Goal: Information Seeking & Learning: Learn about a topic

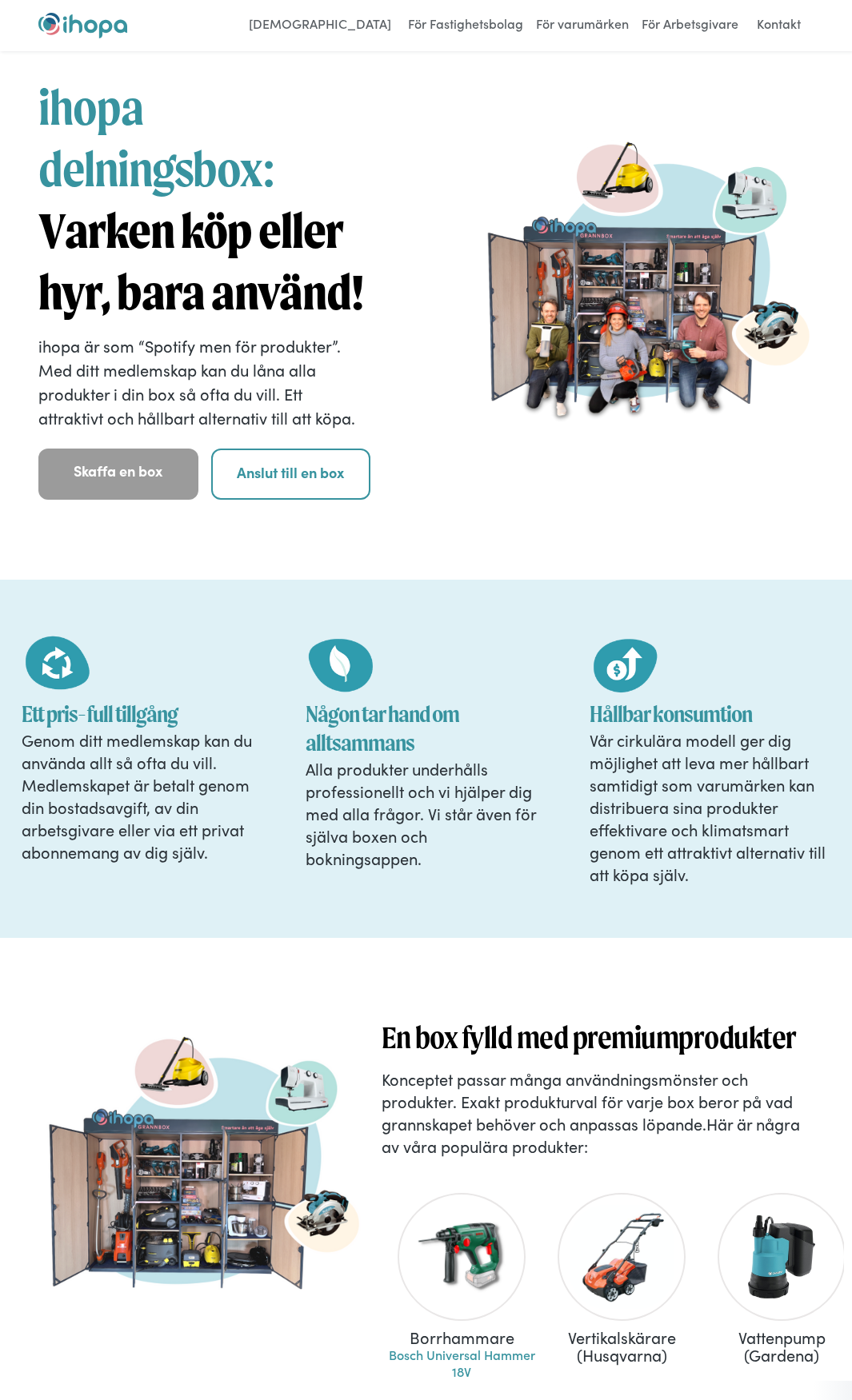
scroll to position [6019, 0]
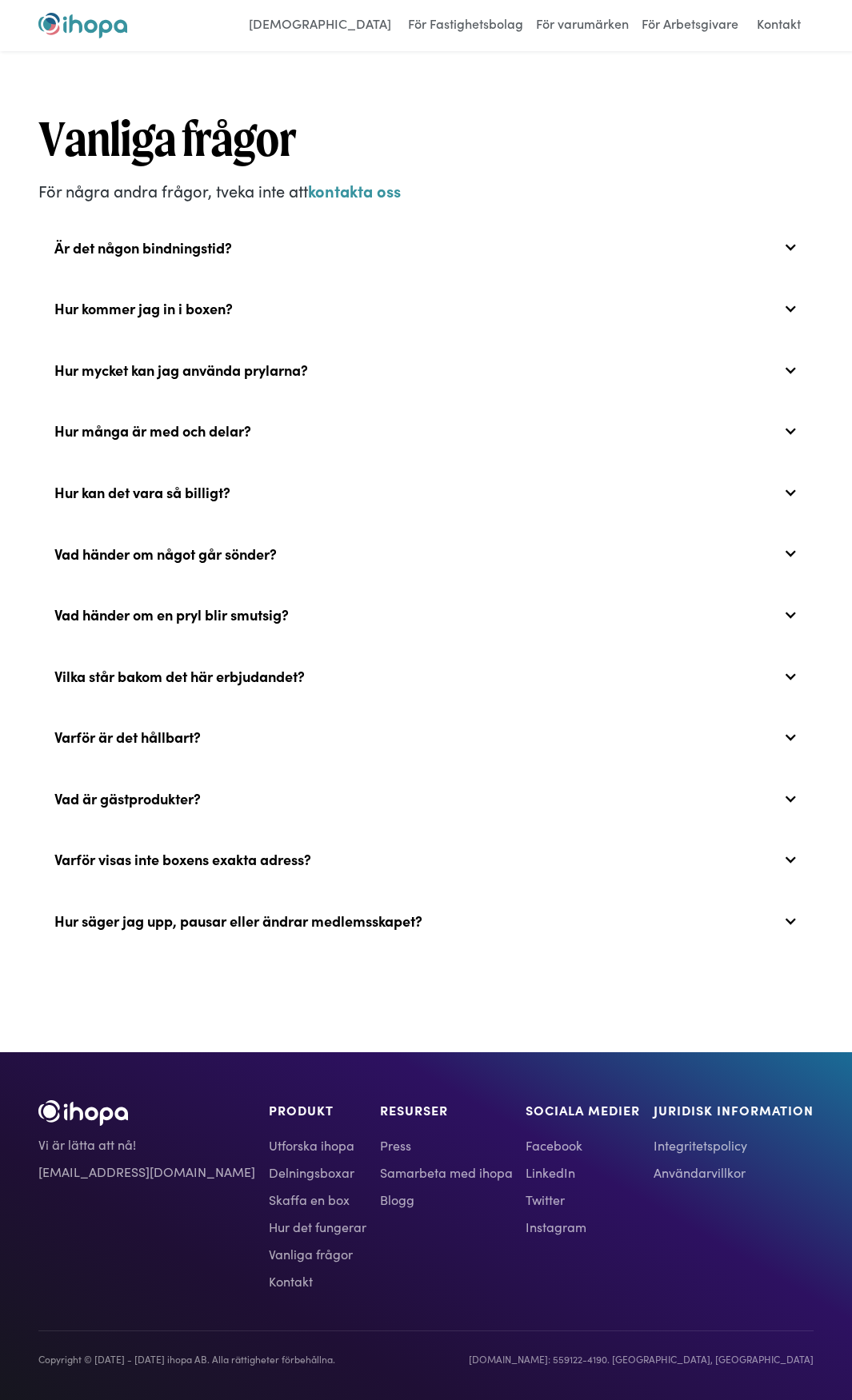
click at [380, 1179] on link "Samarbeta med ihopa" at bounding box center [446, 1173] width 133 height 19
click at [328, 32] on link "[DEMOGRAPHIC_DATA]" at bounding box center [320, 26] width 158 height 26
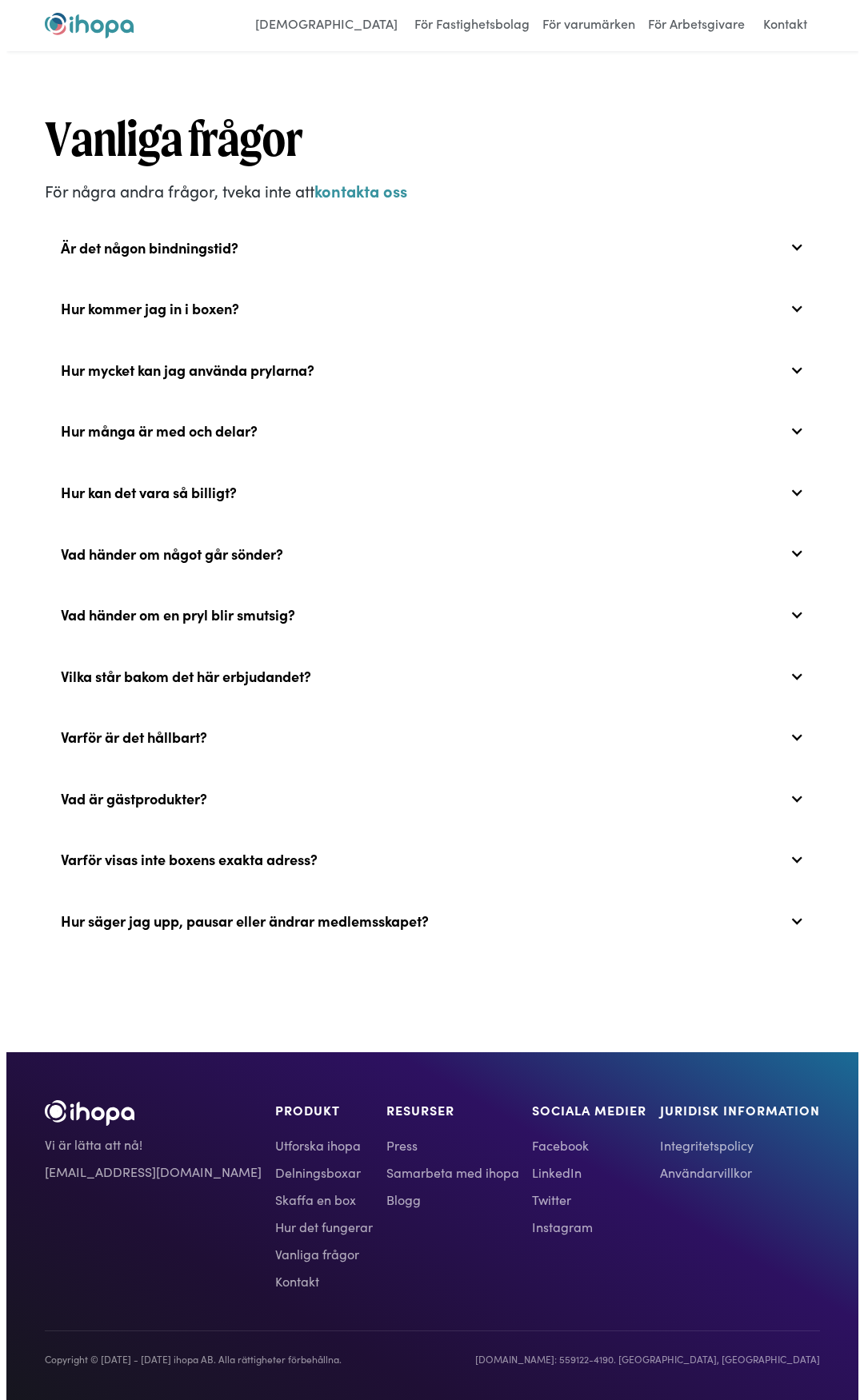
scroll to position [5966, 0]
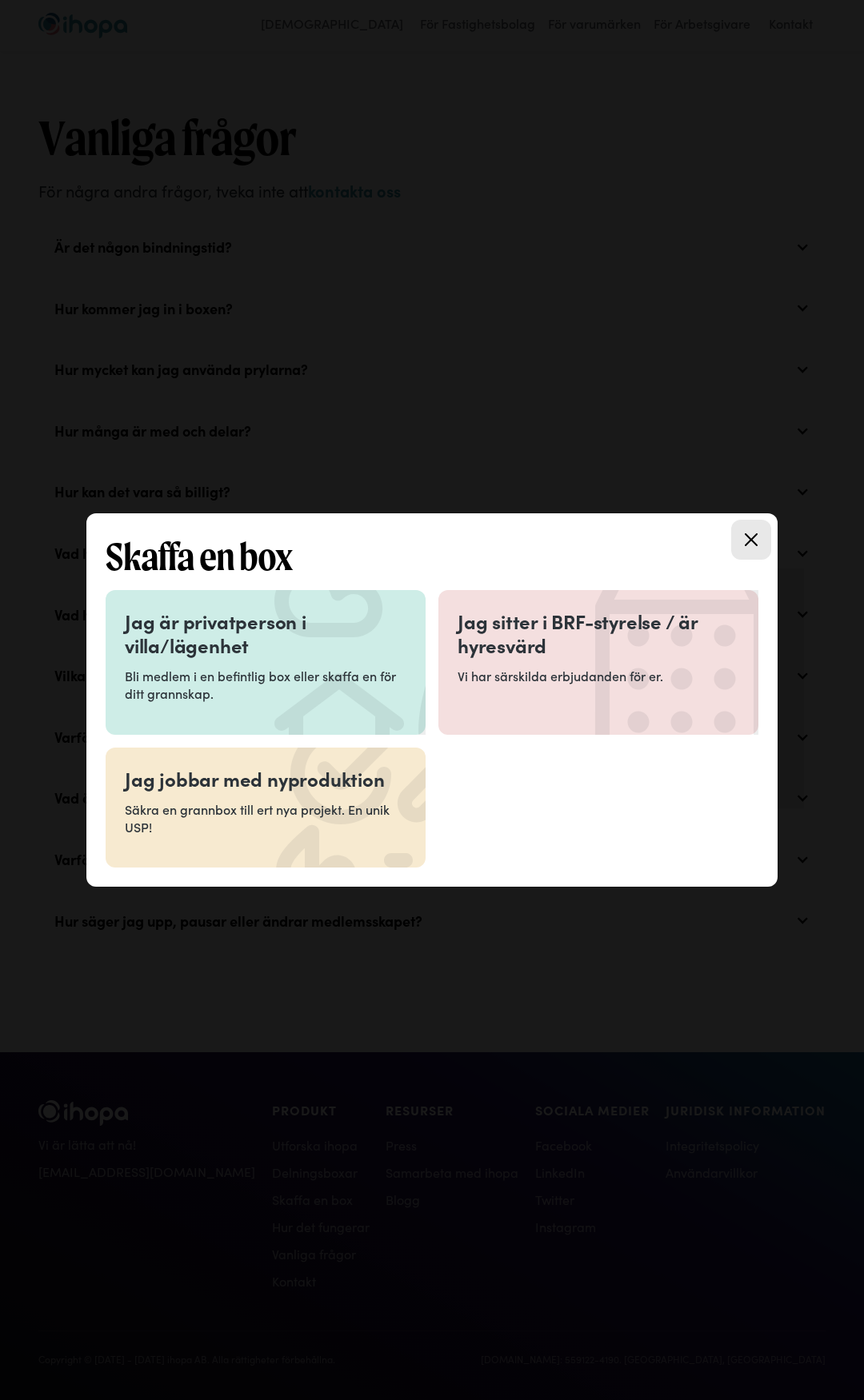
click at [547, 447] on div at bounding box center [432, 700] width 864 height 1400
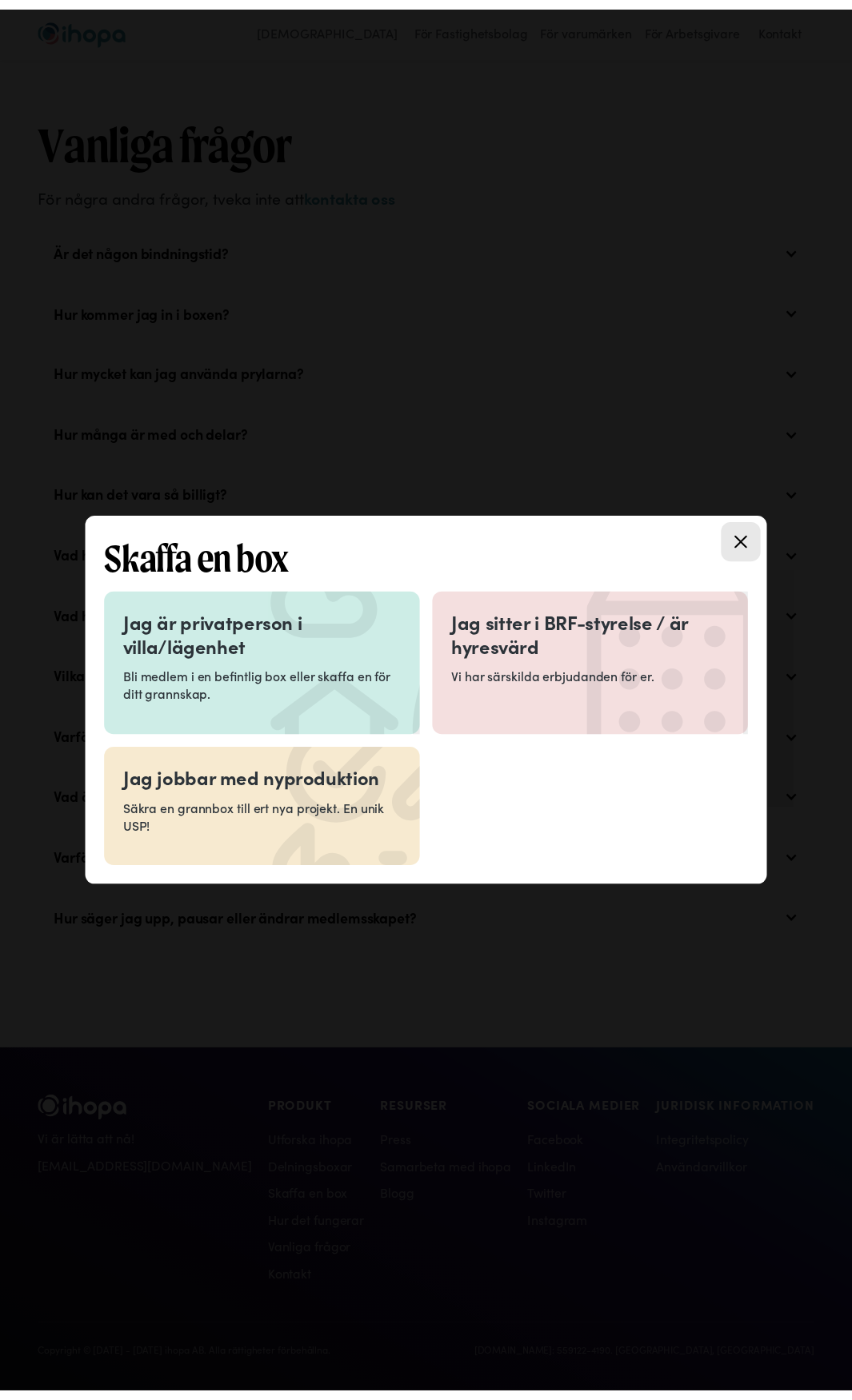
scroll to position [6002, 0]
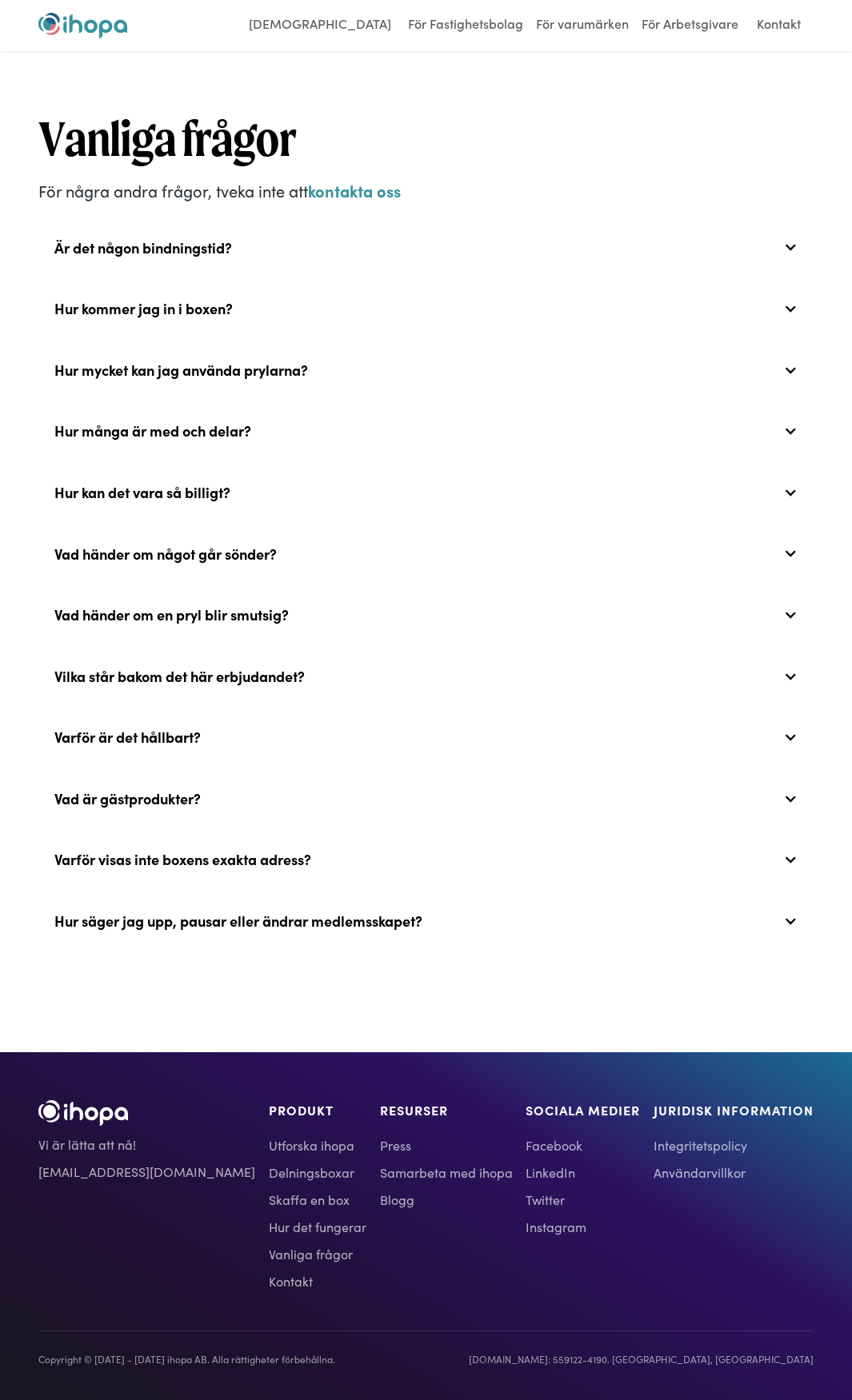
click at [96, 30] on img "home" at bounding box center [83, 26] width 88 height 26
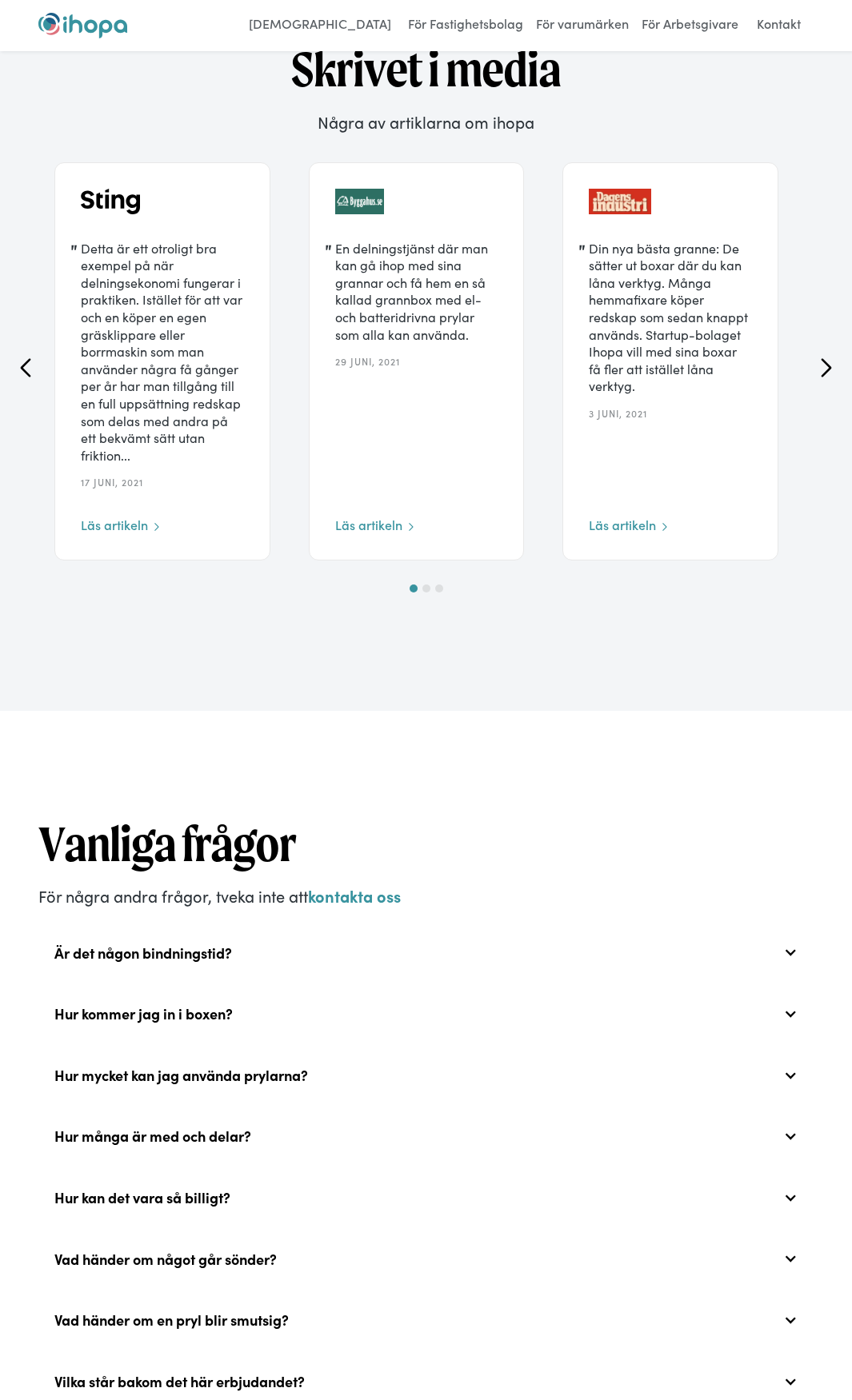
scroll to position [5358, 0]
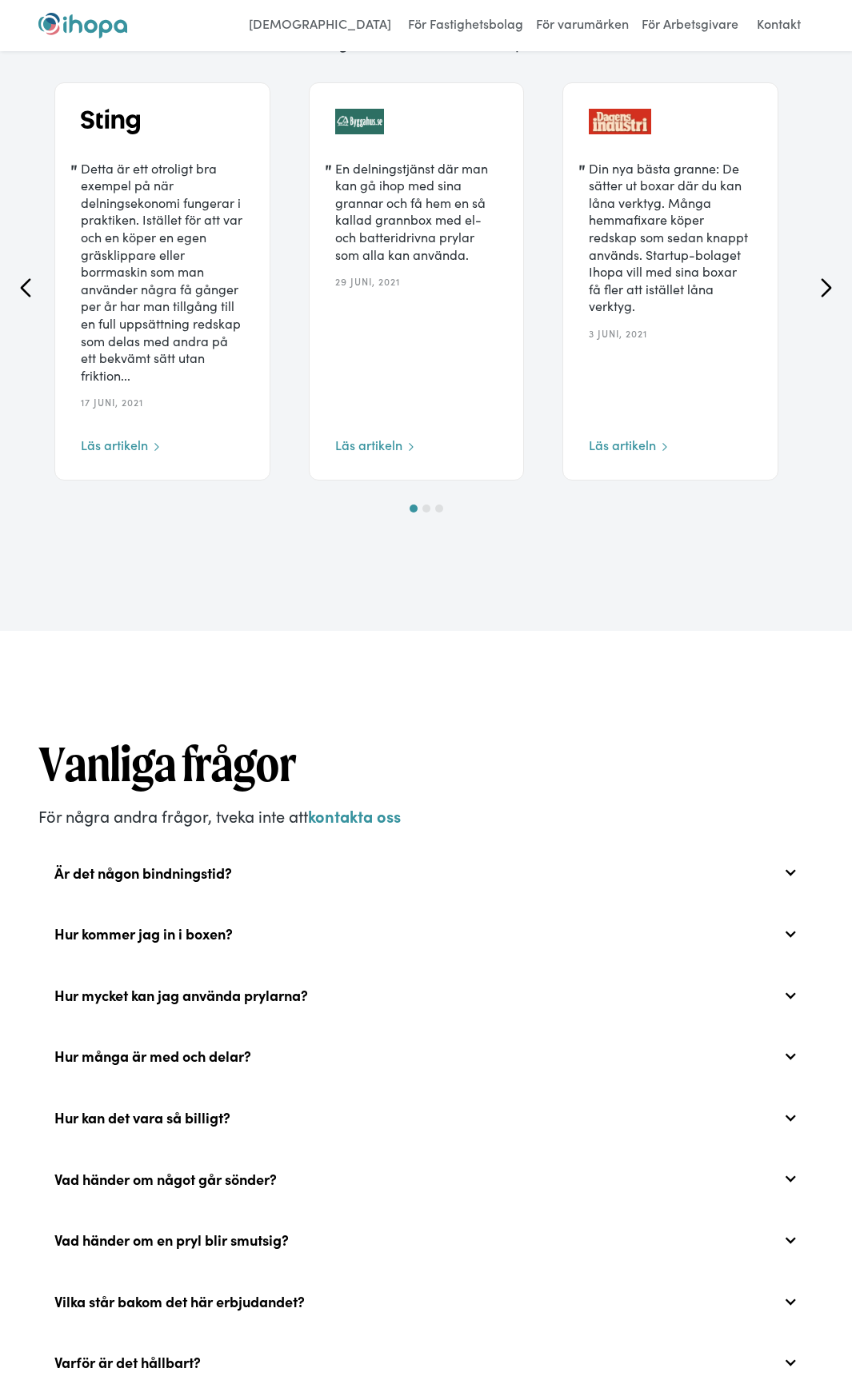
click at [240, 1065] on div "Hur många är med och delar?" at bounding box center [153, 1057] width 197 height 18
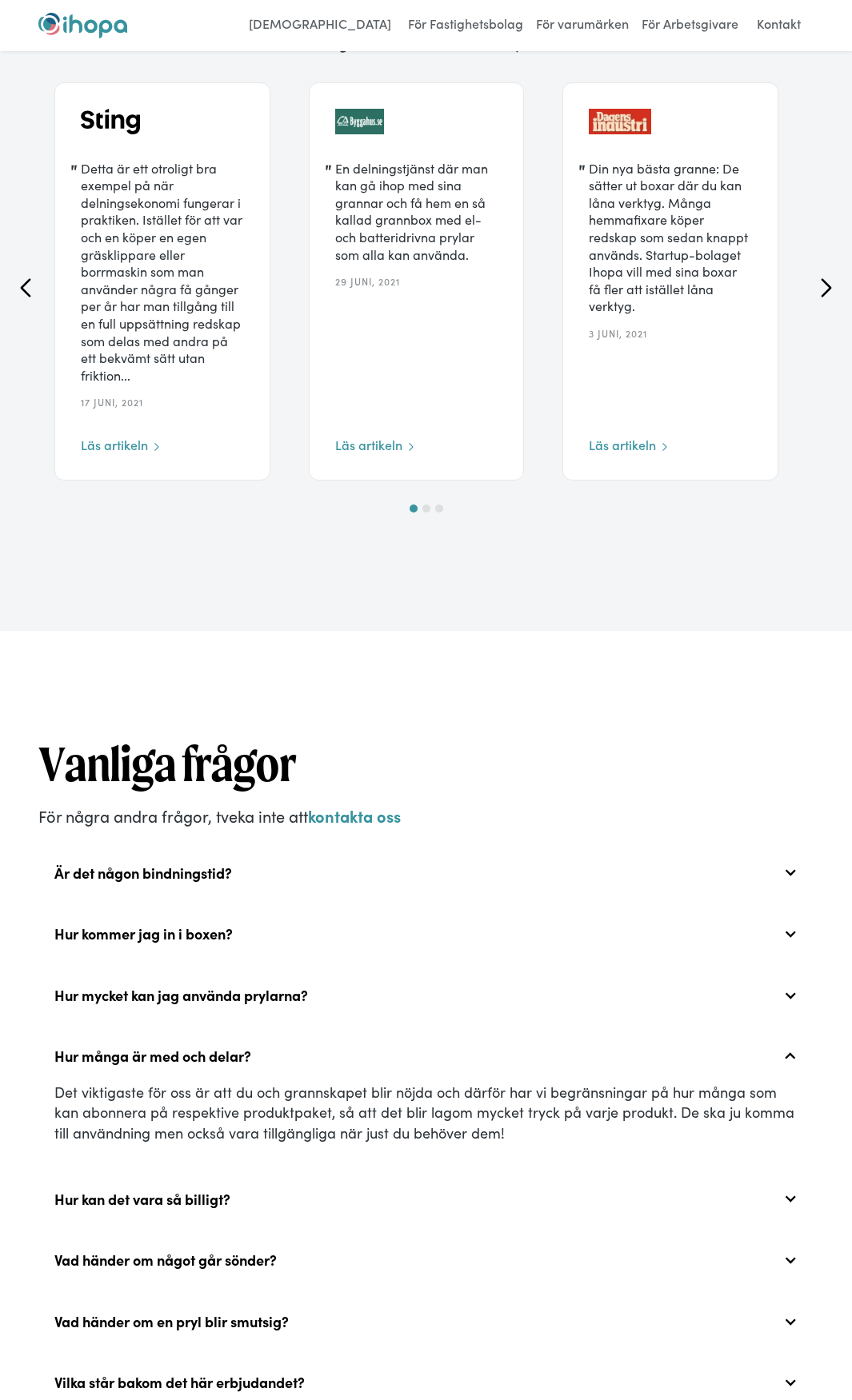
scroll to position [5918, 0]
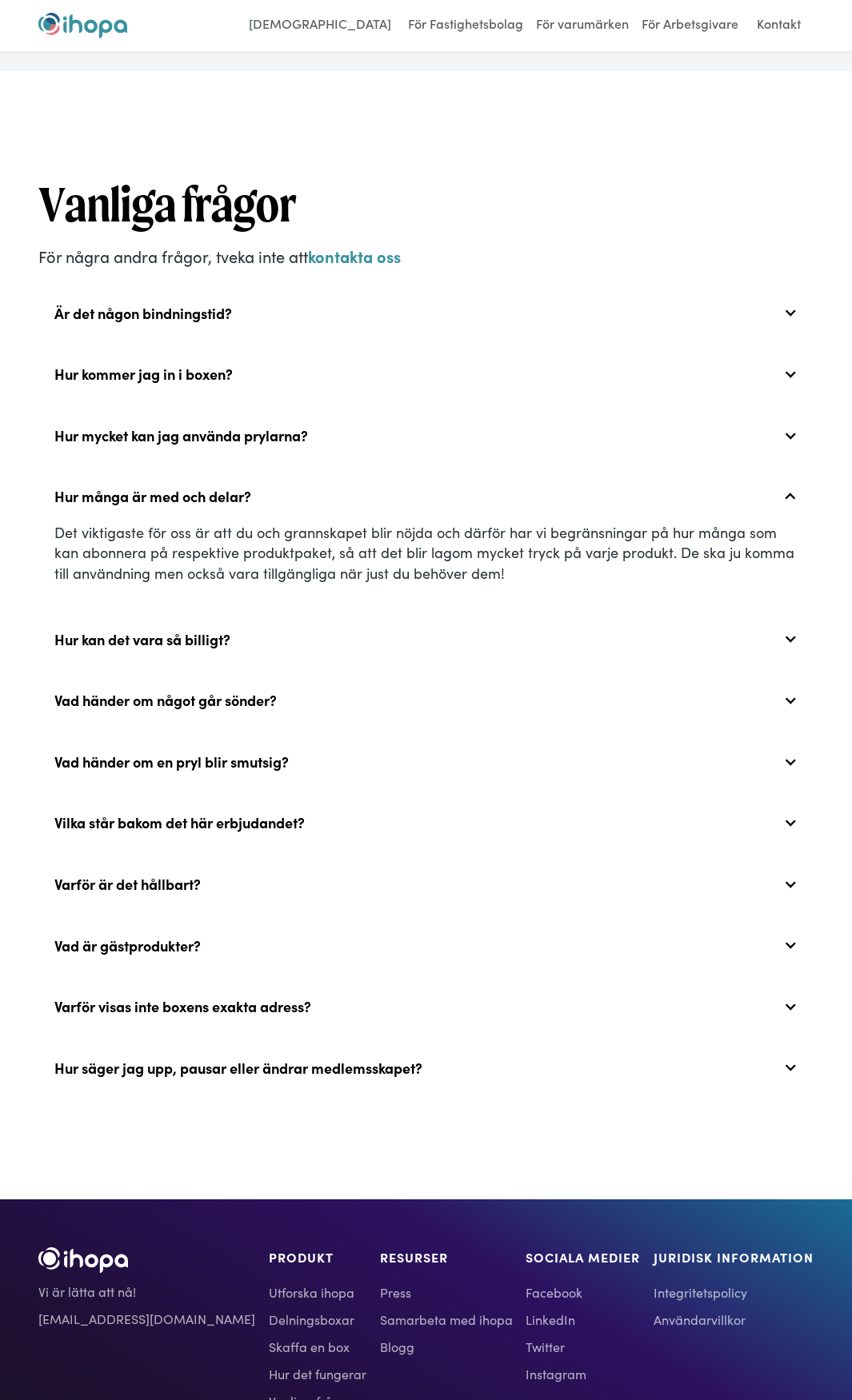
click at [147, 1016] on div "Varför visas inte boxens exakta adress?" at bounding box center [182, 1007] width 256 height 18
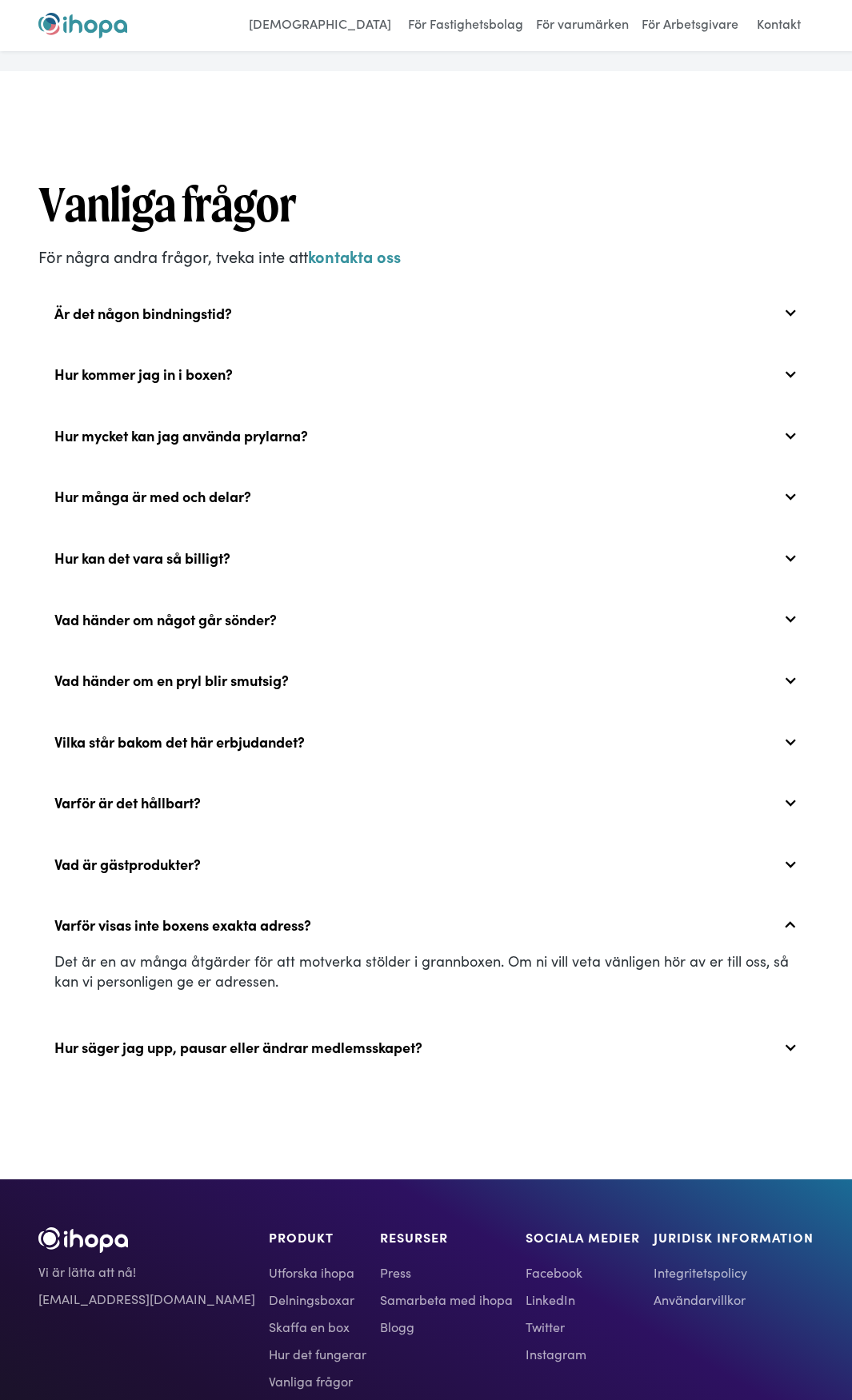
click at [192, 874] on div "Vad är gästprodukter?" at bounding box center [128, 865] width 146 height 18
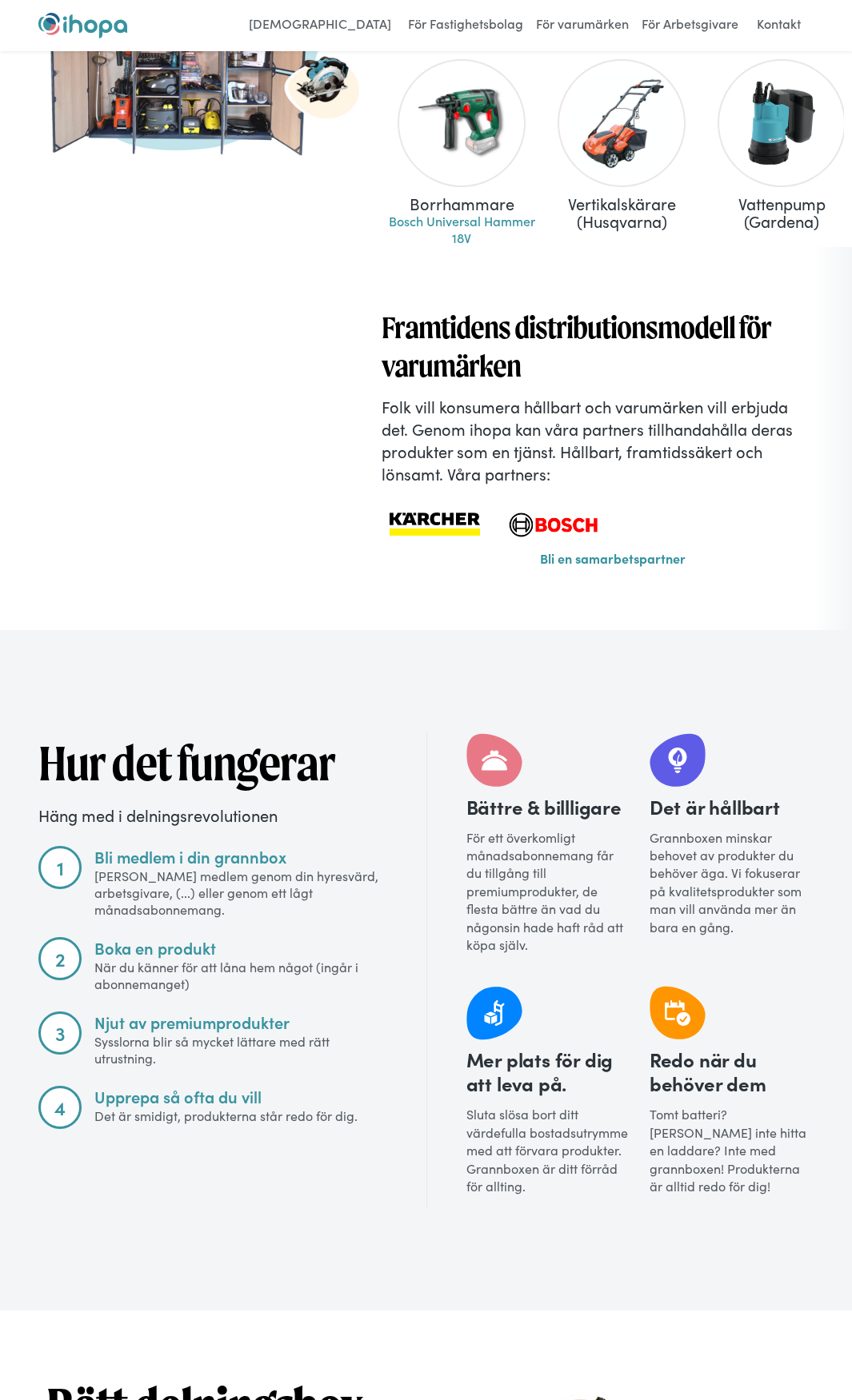
scroll to position [894, 0]
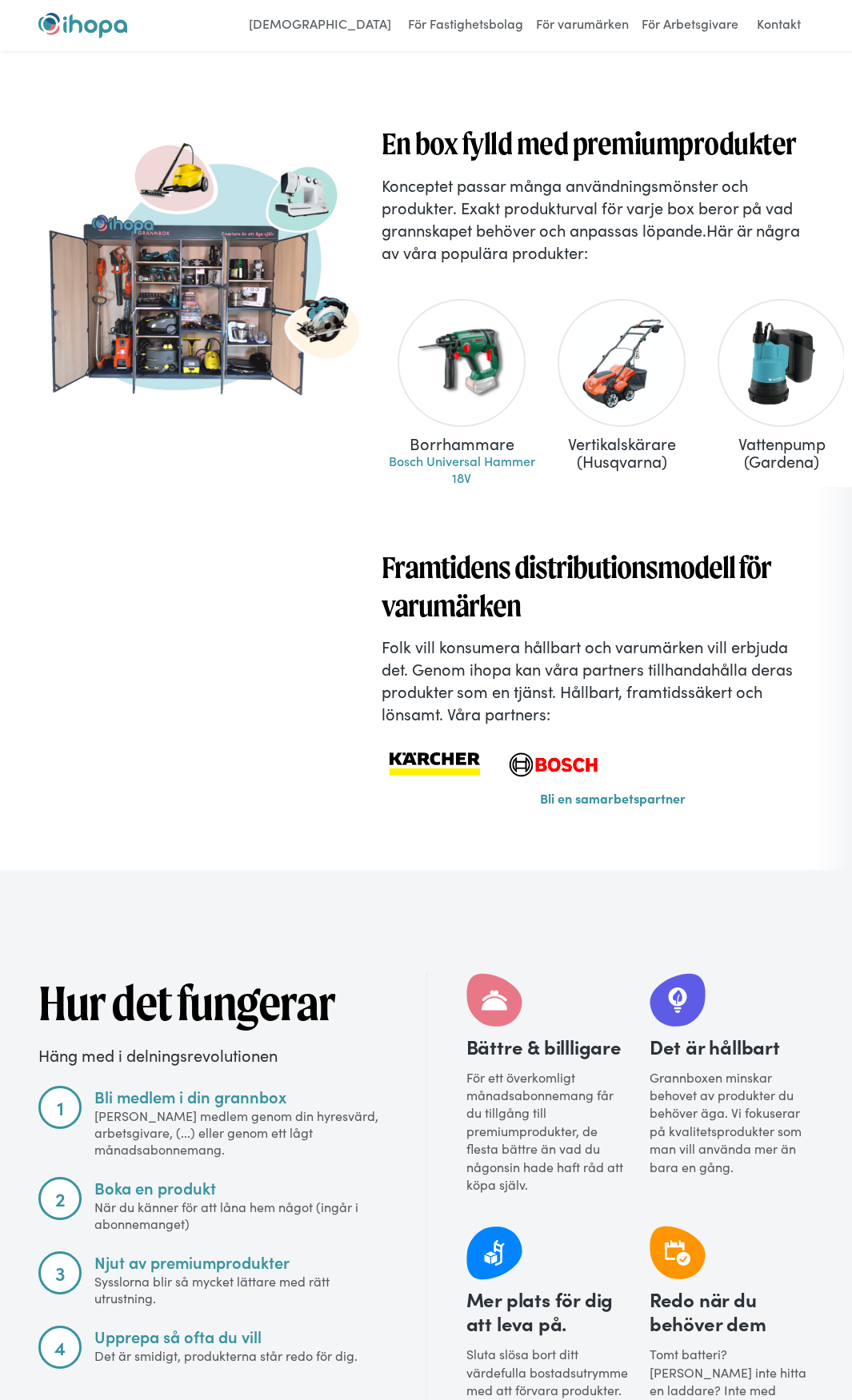
click at [780, 24] on link "Kontakt" at bounding box center [778, 26] width 63 height 26
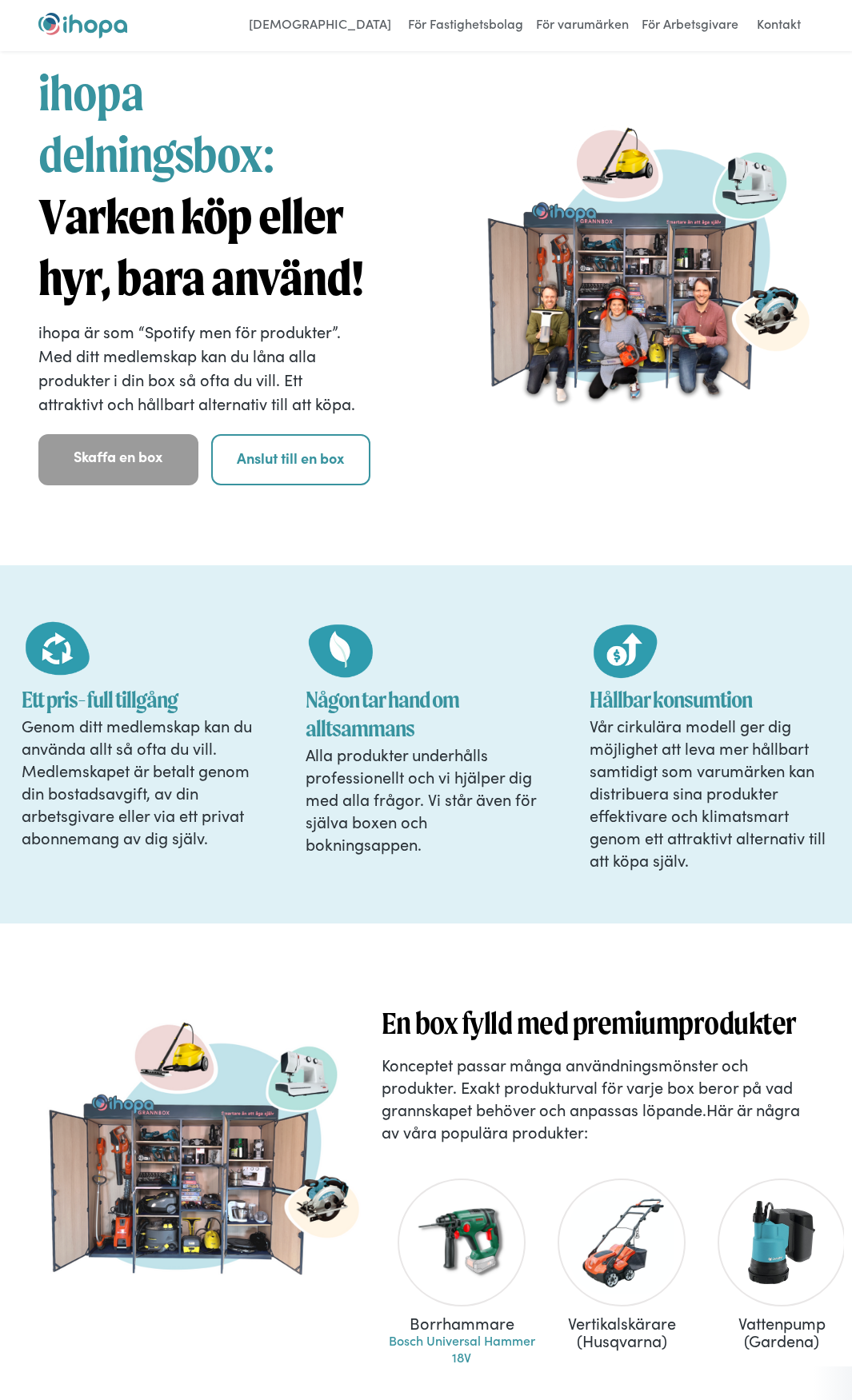
scroll to position [0, 0]
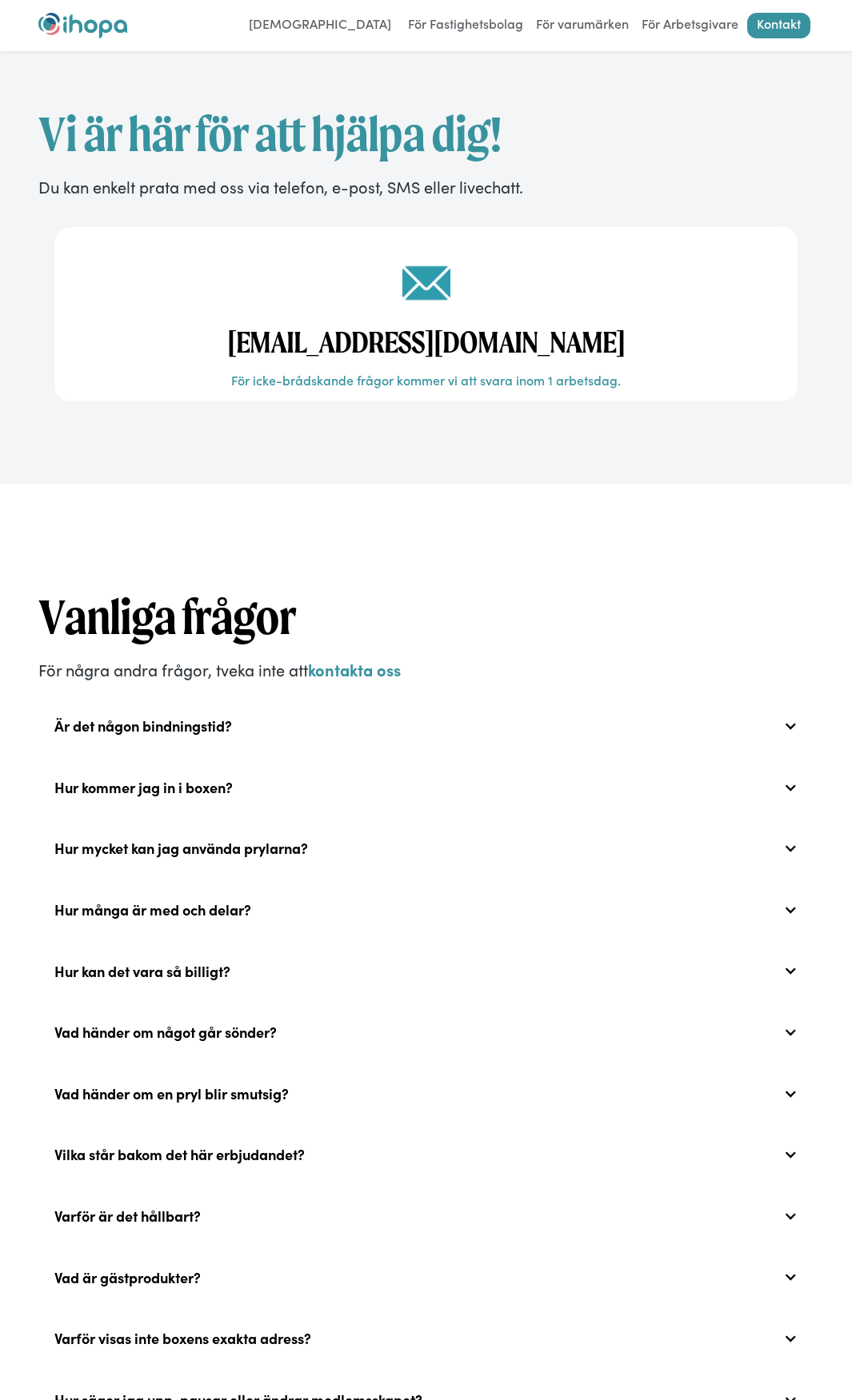
scroll to position [479, 0]
